Goal: Find specific page/section: Find specific page/section

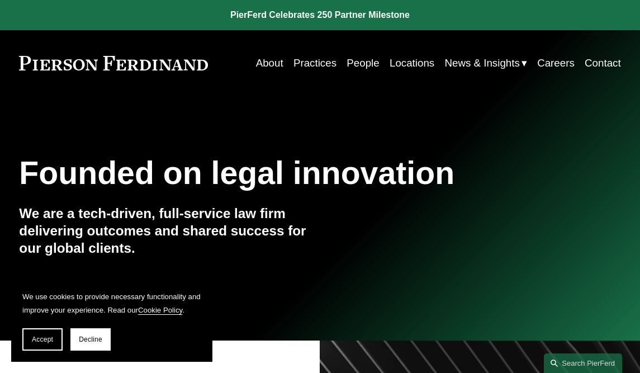
click at [306, 64] on link "Practices" at bounding box center [314, 63] width 43 height 21
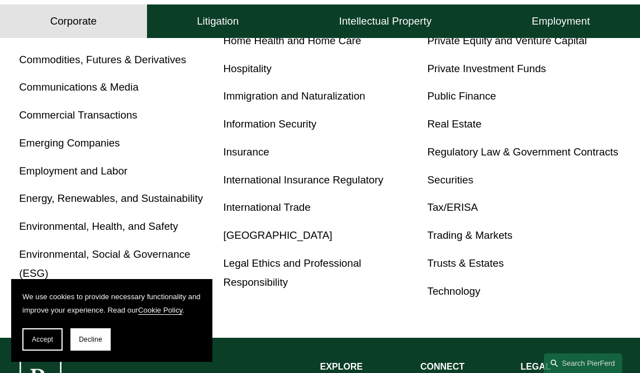
scroll to position [559, 0]
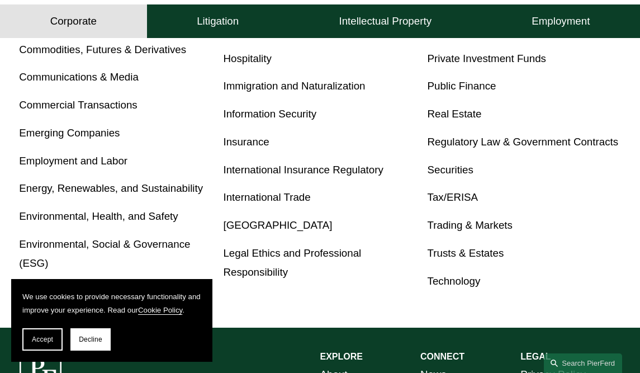
click at [462, 259] on link "Trusts & Estates" at bounding box center [466, 253] width 77 height 12
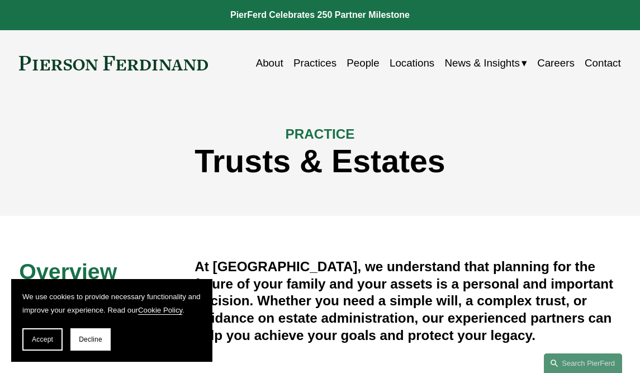
click at [358, 64] on link "People" at bounding box center [363, 63] width 32 height 21
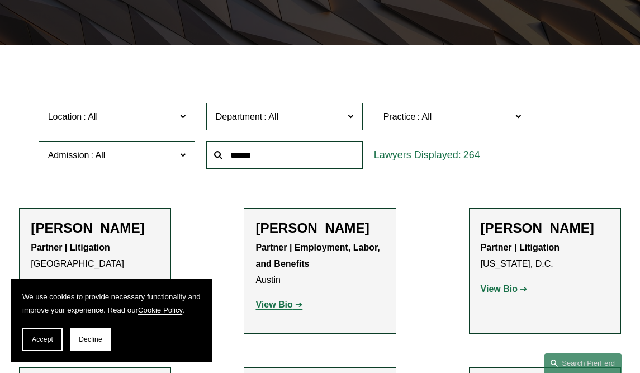
scroll to position [224, 0]
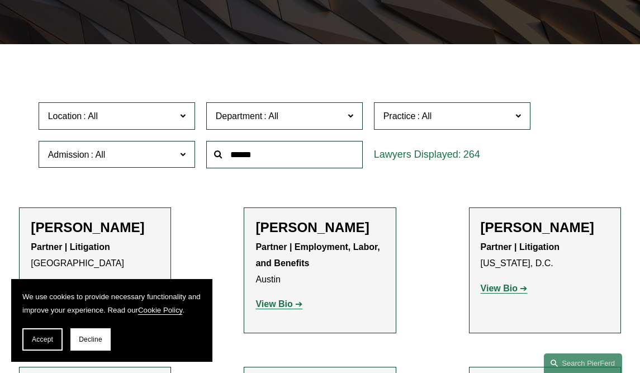
click at [185, 118] on span at bounding box center [182, 115] width 6 height 15
click at [0, 0] on link "New York" at bounding box center [0, 0] width 0 height 0
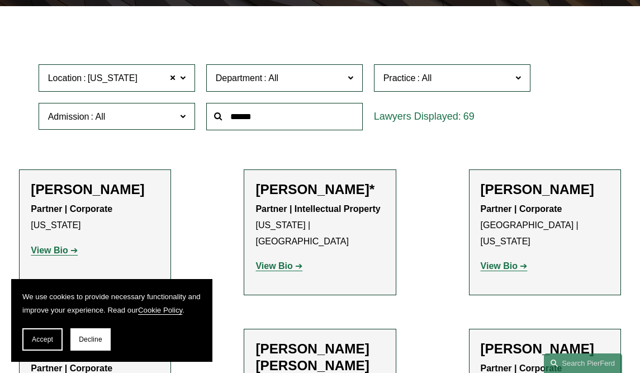
scroll to position [317, 0]
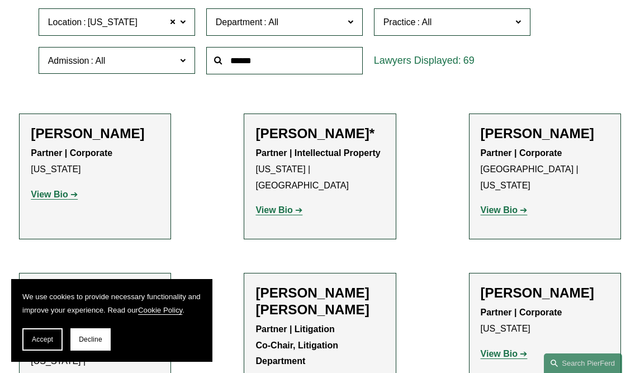
click at [516, 29] on span at bounding box center [518, 22] width 6 height 15
click at [0, 0] on link "Trusts & Estates" at bounding box center [0, 0] width 0 height 0
